Goal: Task Accomplishment & Management: Manage account settings

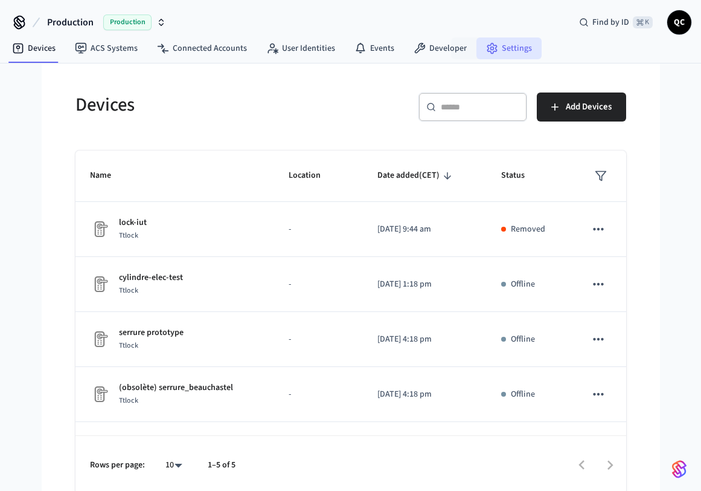
click at [501, 52] on link "Settings" at bounding box center [509, 48] width 65 height 22
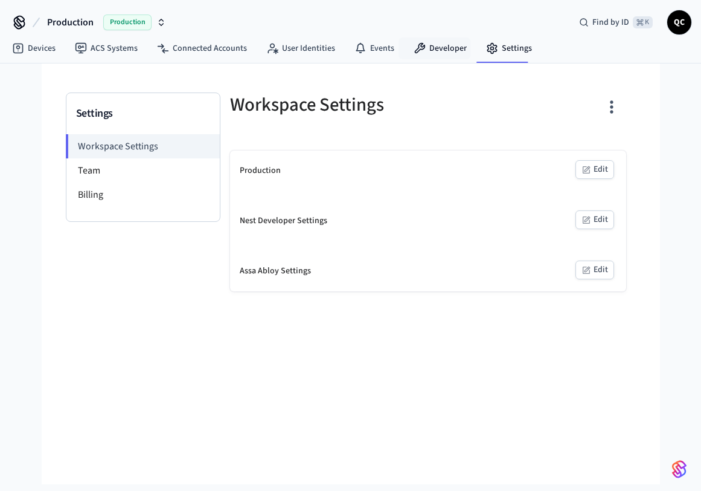
click at [427, 59] on nav "Devices ACS Systems Connected Accounts User Identities Events Developer Settings" at bounding box center [271, 49] width 539 height 28
click at [431, 50] on link "Developer" at bounding box center [440, 48] width 72 height 22
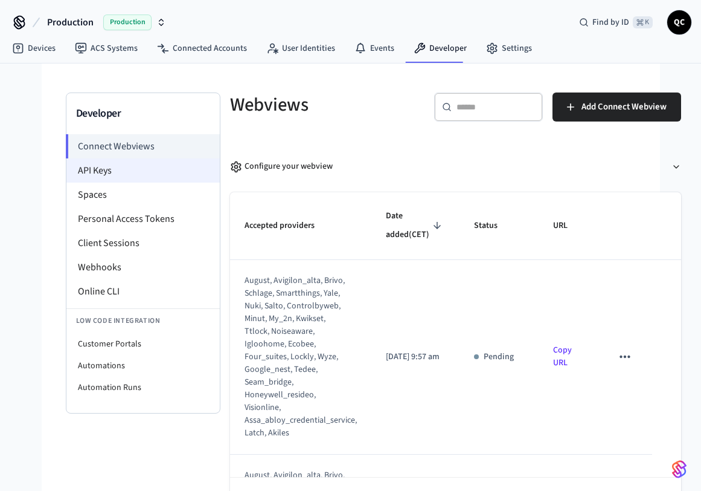
click at [126, 170] on li "API Keys" at bounding box center [142, 170] width 153 height 24
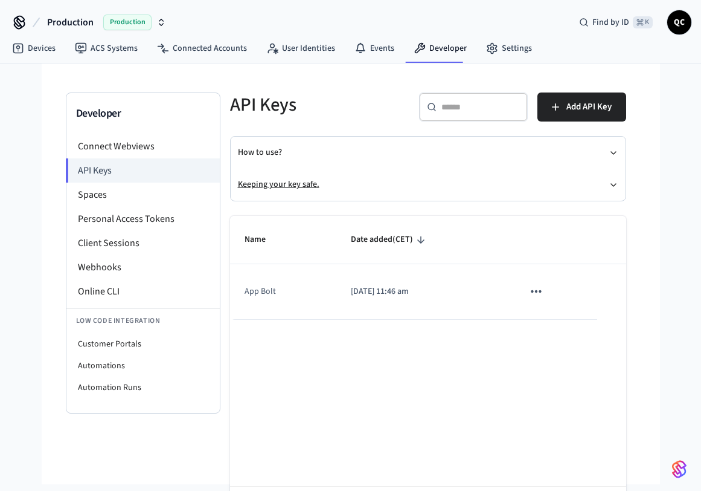
scroll to position [26, 0]
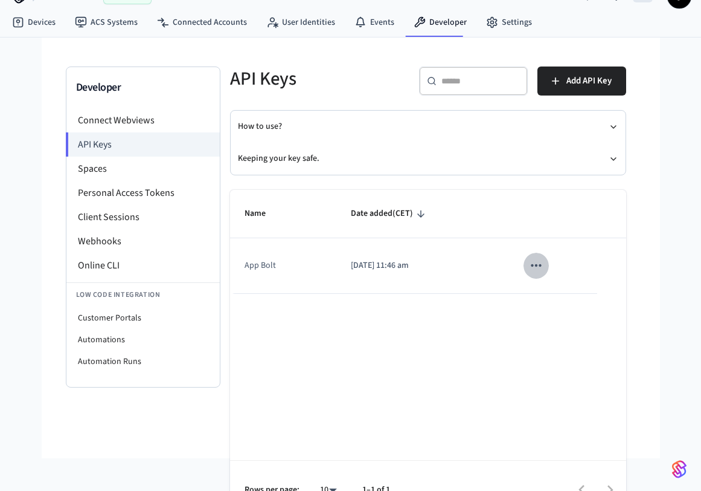
click at [541, 265] on icon "sticky table" at bounding box center [536, 265] width 10 height 2
click at [673, 307] on div at bounding box center [350, 245] width 701 height 491
click at [577, 81] on span "Add API Key" at bounding box center [589, 81] width 45 height 16
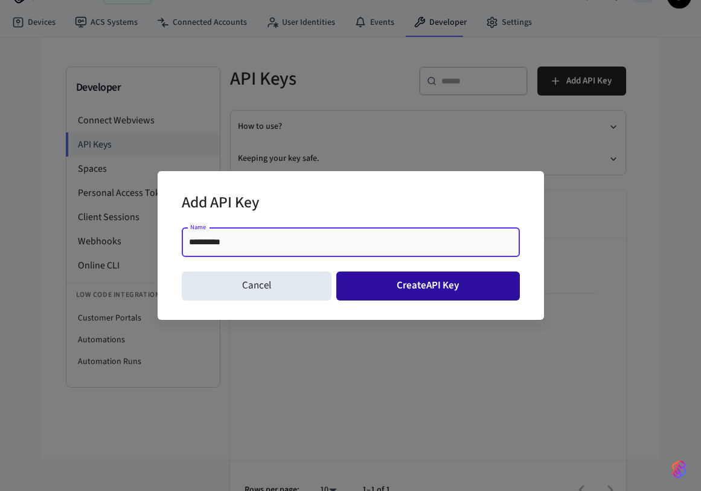
type input "**********"
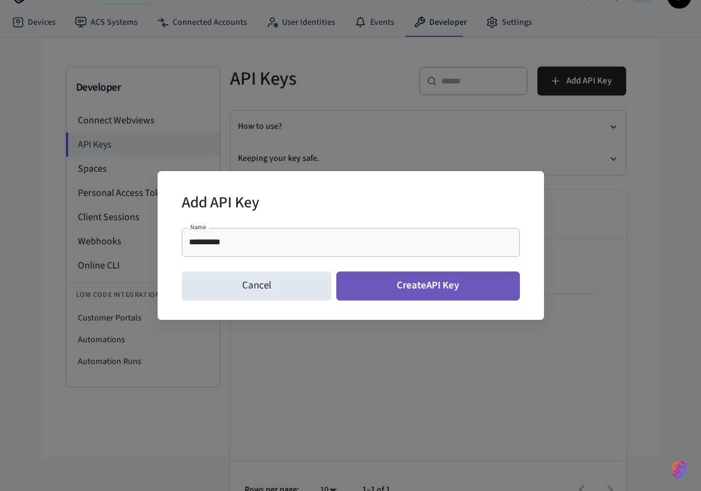
click at [393, 285] on button "Create API Key" at bounding box center [428, 285] width 184 height 29
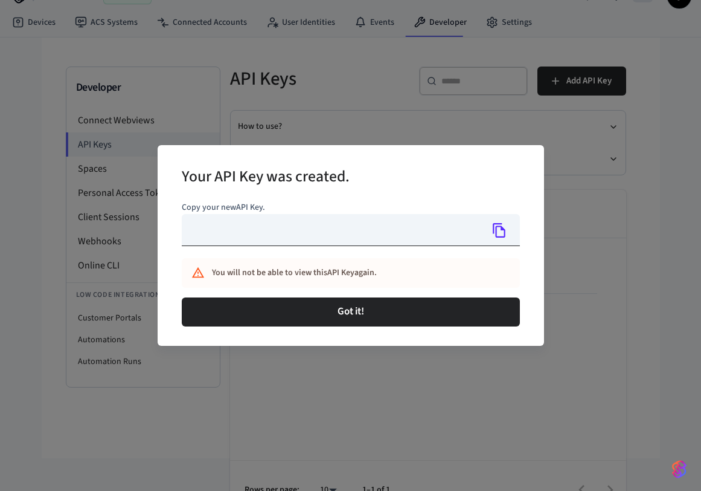
type input "**********"
click at [501, 231] on icon "Copy" at bounding box center [500, 230] width 16 height 16
